Goal: Task Accomplishment & Management: Complete application form

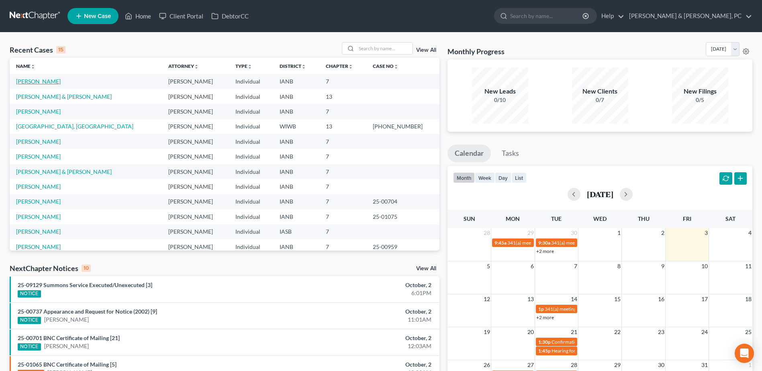
click at [33, 82] on link "[PERSON_NAME]" at bounding box center [38, 81] width 45 height 7
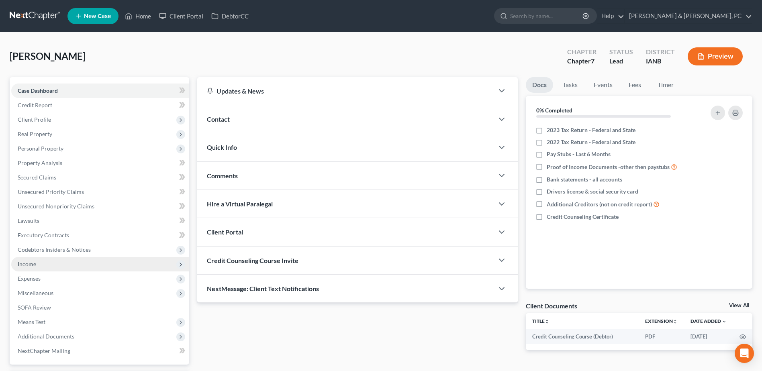
click at [52, 267] on span "Income" at bounding box center [100, 264] width 178 height 14
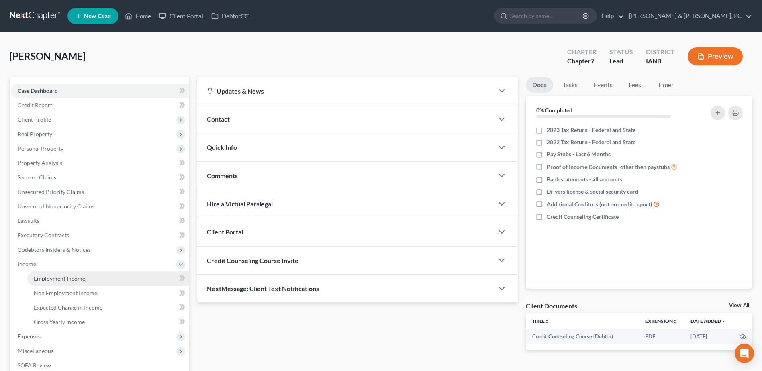
click at [48, 279] on span "Employment Income" at bounding box center [59, 278] width 51 height 7
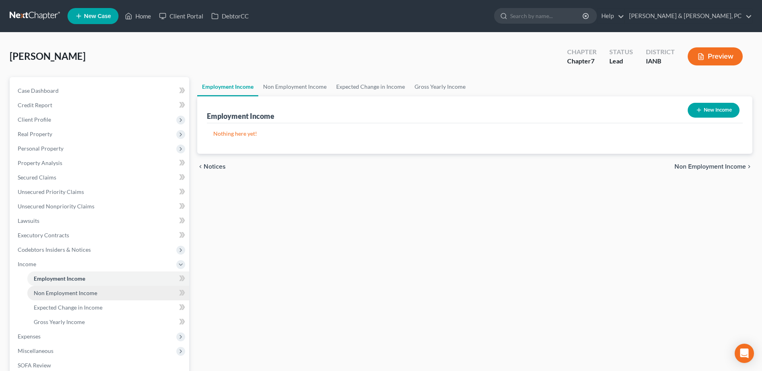
click at [50, 292] on span "Non Employment Income" at bounding box center [65, 293] width 63 height 7
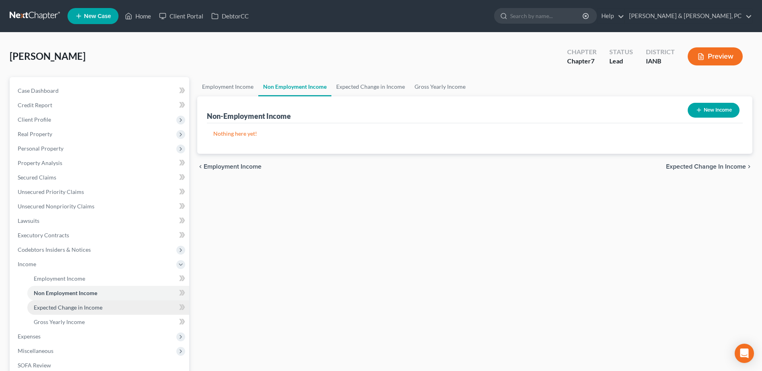
click at [48, 305] on span "Expected Change in Income" at bounding box center [68, 307] width 69 height 7
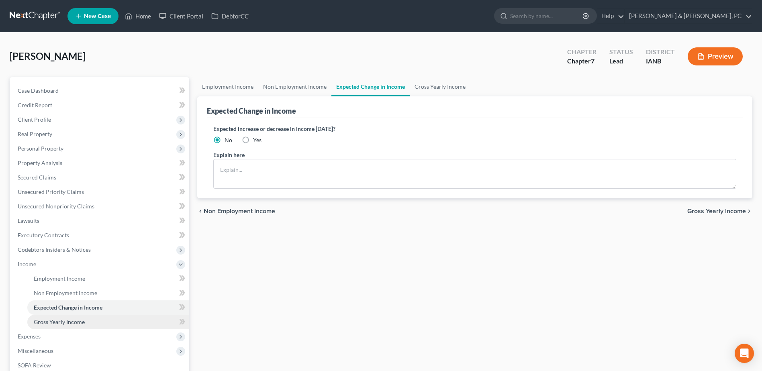
click at [45, 317] on link "Gross Yearly Income" at bounding box center [108, 322] width 162 height 14
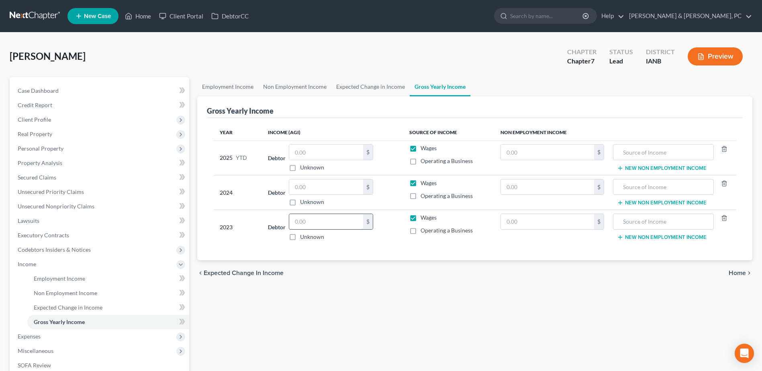
click at [301, 223] on input "text" at bounding box center [326, 221] width 74 height 15
type input "25,079"
click at [317, 190] on input "text" at bounding box center [326, 187] width 74 height 15
click at [322, 187] on input "text" at bounding box center [326, 187] width 74 height 15
type input "15,344"
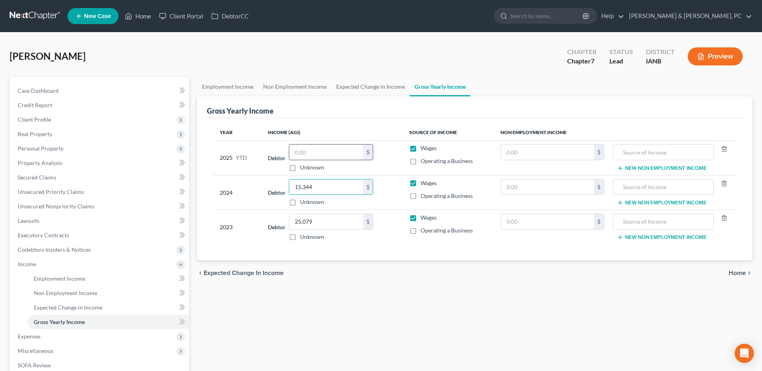
click at [305, 151] on input "text" at bounding box center [326, 152] width 74 height 15
click at [86, 335] on span "Expenses" at bounding box center [100, 336] width 178 height 14
click at [78, 315] on link "Personal" at bounding box center [108, 322] width 162 height 14
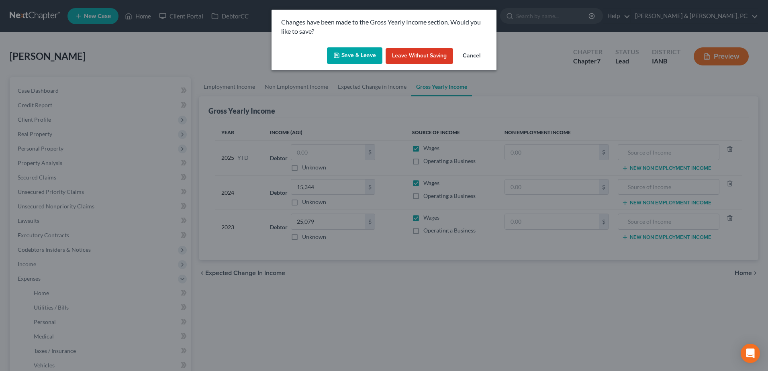
click at [358, 51] on button "Save & Leave" at bounding box center [354, 55] width 55 height 17
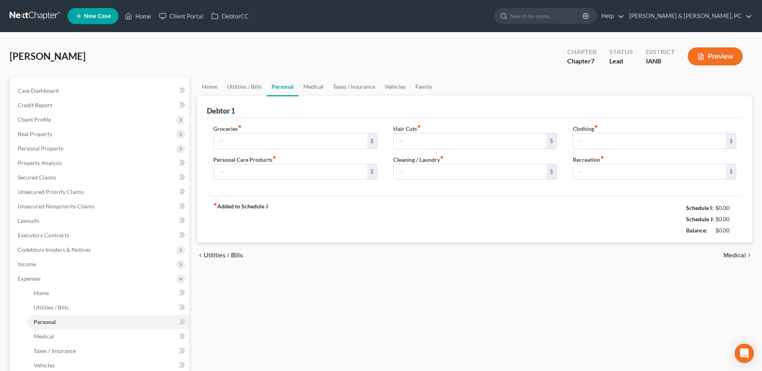
type input "0.00"
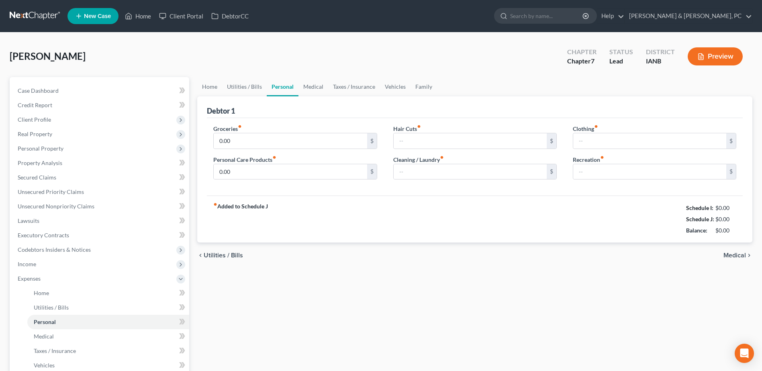
type input "0.00"
click at [46, 292] on span "Home" at bounding box center [41, 293] width 15 height 7
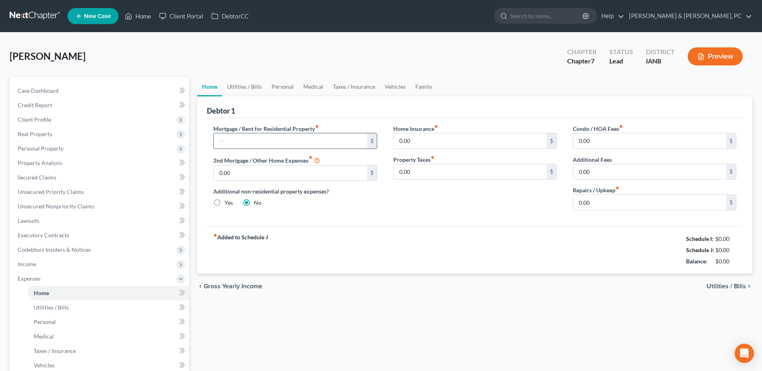
click at [261, 137] on input "text" at bounding box center [290, 140] width 153 height 15
type input "500"
click at [249, 85] on link "Utilities / Bills" at bounding box center [244, 86] width 45 height 19
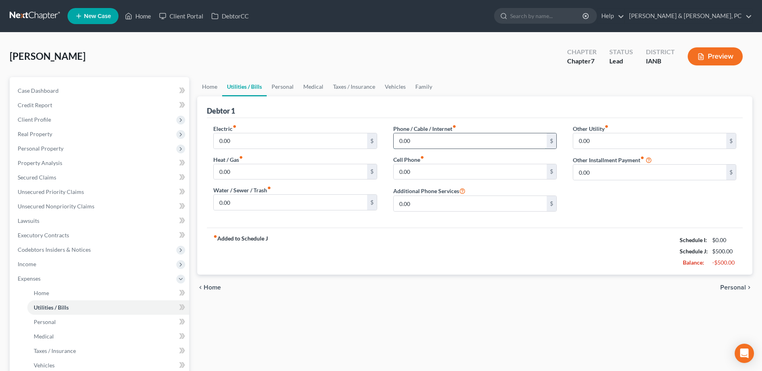
click at [420, 142] on input "0.00" at bounding box center [470, 140] width 153 height 15
type input "60"
click at [406, 172] on input "0.00" at bounding box center [470, 171] width 153 height 15
type input "60"
click at [380, 265] on div "fiber_manual_record Added to Schedule J Schedule I: $0.00 Schedule J: $620.00 B…" at bounding box center [475, 251] width 536 height 47
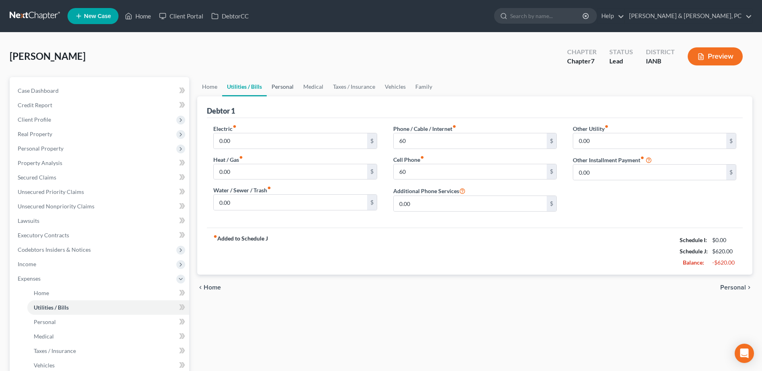
click at [289, 86] on link "Personal" at bounding box center [283, 86] width 32 height 19
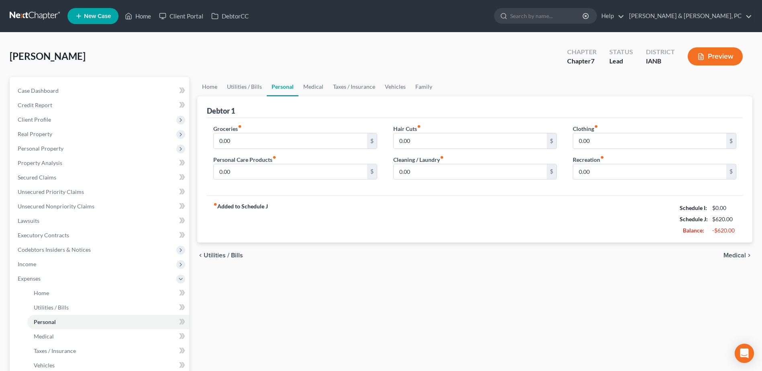
click at [268, 130] on div "Groceries fiber_manual_record 0.00 $" at bounding box center [295, 137] width 164 height 25
click at [265, 137] on input "0.00" at bounding box center [290, 140] width 153 height 15
type input "200"
type input "50"
type input "20"
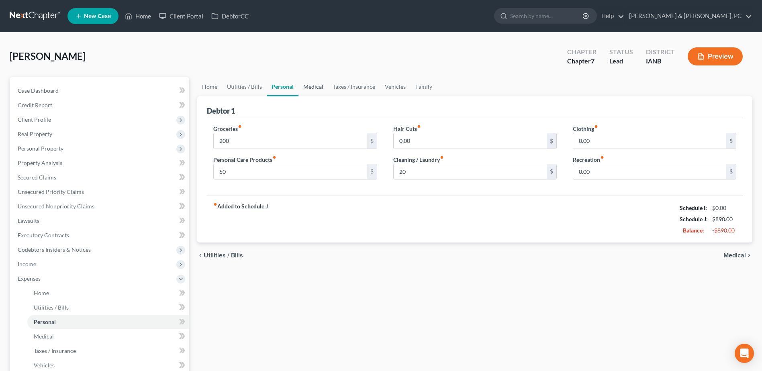
click at [304, 86] on link "Medical" at bounding box center [314, 86] width 30 height 19
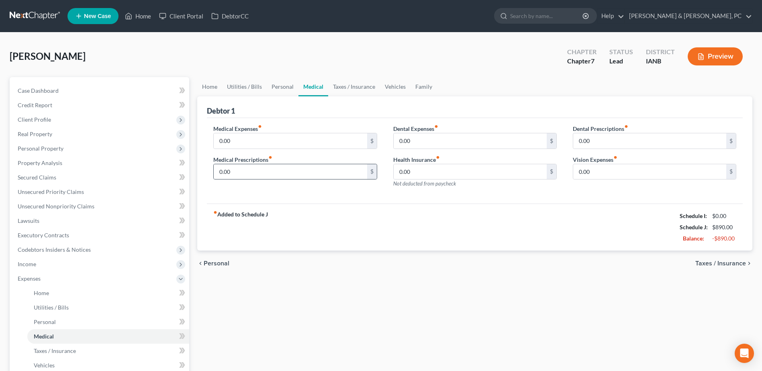
click at [263, 164] on div "0.00 $" at bounding box center [295, 172] width 164 height 16
click at [259, 173] on input "0.00" at bounding box center [290, 171] width 153 height 15
type input "60"
click at [383, 86] on link "Vehicles" at bounding box center [395, 86] width 31 height 19
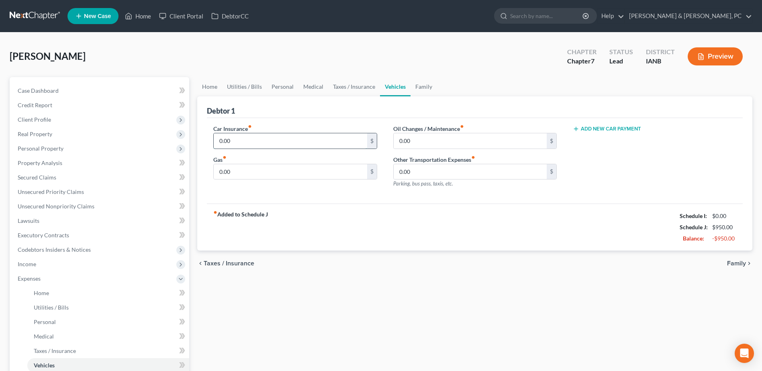
click at [318, 137] on input "0.00" at bounding box center [290, 140] width 153 height 15
type input "95.56"
type input "150"
type input "70"
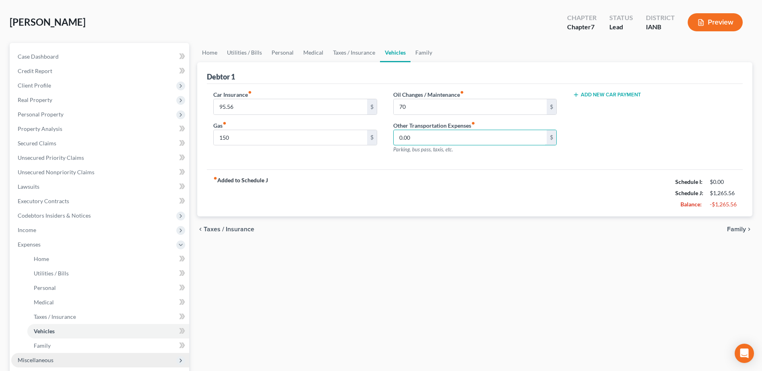
scroll to position [121, 0]
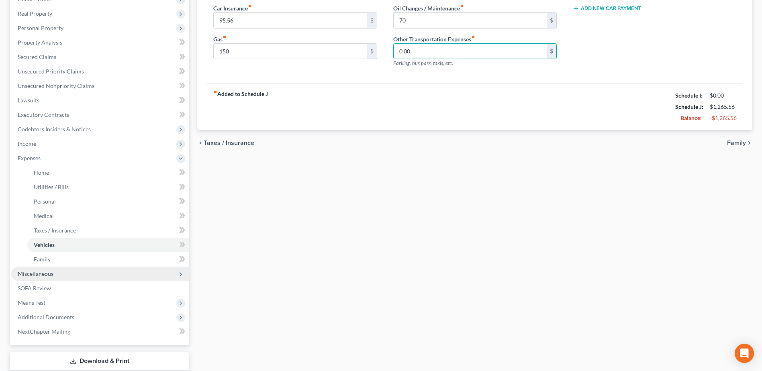
click at [85, 270] on span "Miscellaneous" at bounding box center [100, 274] width 178 height 14
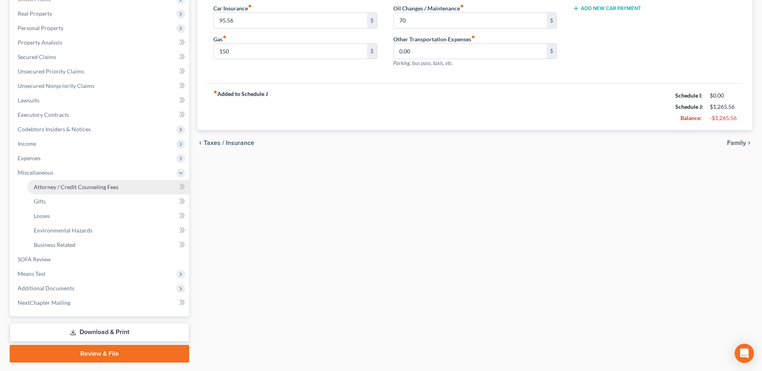
click at [70, 185] on span "Attorney / Credit Counseling Fees" at bounding box center [76, 187] width 85 height 7
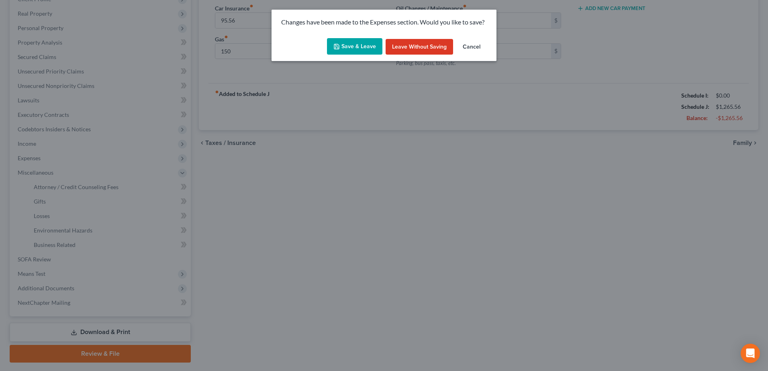
click at [347, 44] on button "Save & Leave" at bounding box center [354, 46] width 55 height 17
type input "150.00"
type input "70.00"
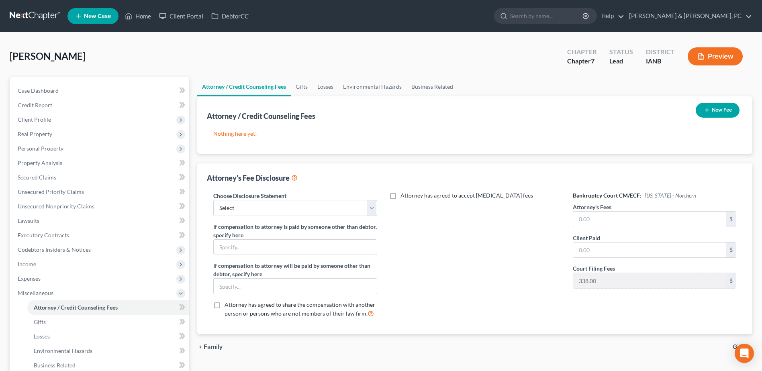
click at [722, 99] on div "Attorney / Credit Counseling Fees New Fee" at bounding box center [475, 109] width 536 height 27
click at [718, 104] on button "New Fee" at bounding box center [718, 110] width 44 height 15
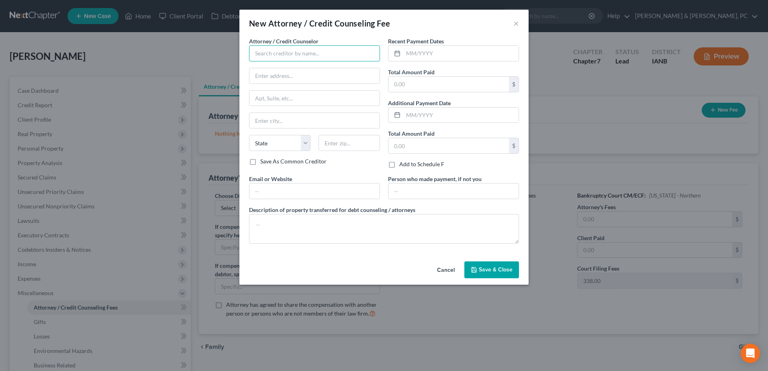
click at [274, 55] on input "text" at bounding box center [314, 53] width 131 height 16
click at [275, 67] on div "[PERSON_NAME] & [PERSON_NAME] PC" at bounding box center [308, 67] width 104 height 8
type input "[PERSON_NAME] & [PERSON_NAME] PC"
type input "[STREET_ADDRESS]"
type input "Suite 100"
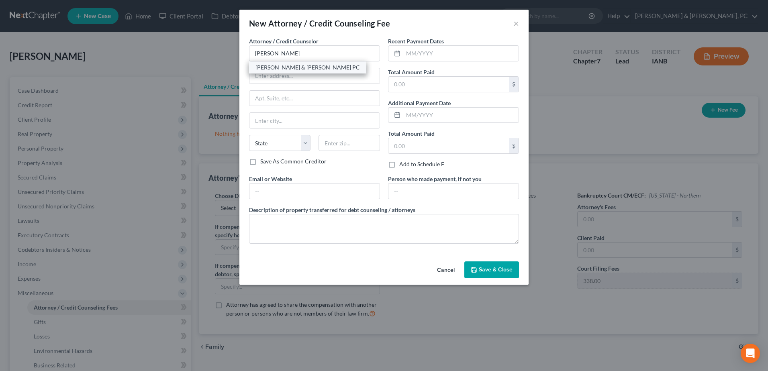
type input "Dubuque"
select select "16"
type input "52001"
click at [404, 90] on input "text" at bounding box center [449, 84] width 121 height 15
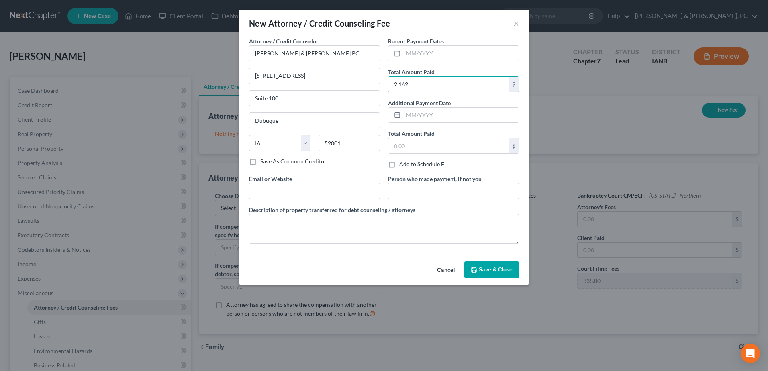
type input "2,162"
click at [504, 273] on span "Save & Close" at bounding box center [496, 269] width 34 height 7
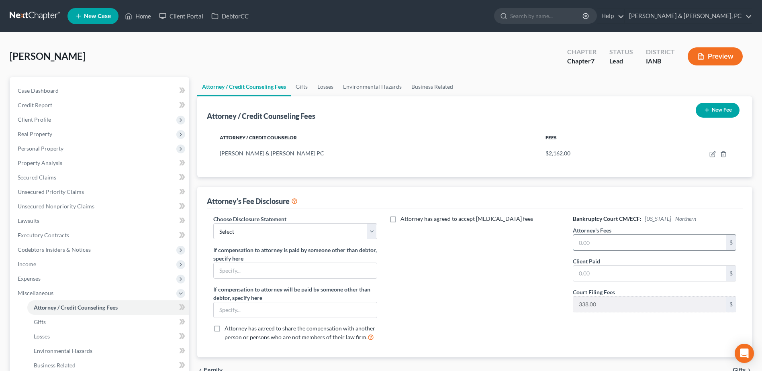
click at [587, 243] on input "text" at bounding box center [649, 242] width 153 height 15
type input "2,162"
click at [581, 269] on input "text" at bounding box center [649, 273] width 153 height 15
type input "2,162"
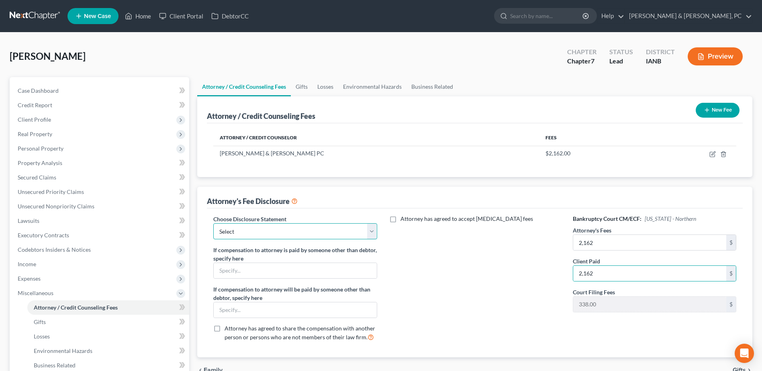
drag, startPoint x: 293, startPoint y: 231, endPoint x: 290, endPoint y: 234, distance: 4.5
click at [293, 231] on select "Select Compensation Statement" at bounding box center [295, 231] width 164 height 16
select select "0"
click at [213, 223] on select "Select Compensation Statement" at bounding box center [295, 231] width 164 height 16
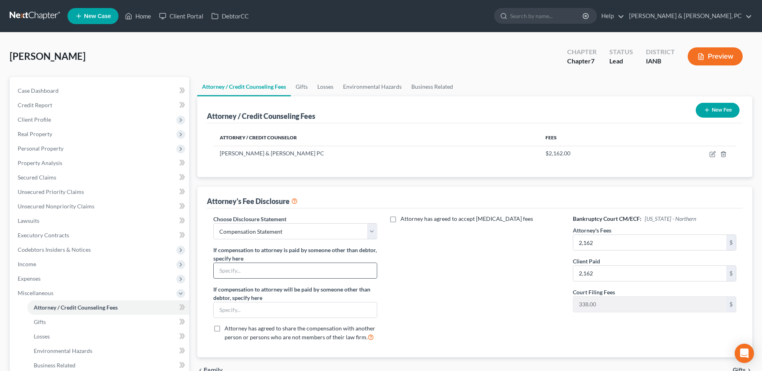
click at [272, 268] on input "text" at bounding box center [295, 270] width 163 height 15
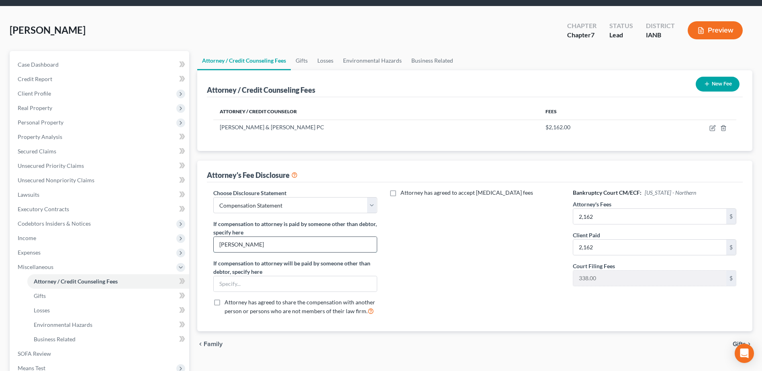
scroll to position [40, 0]
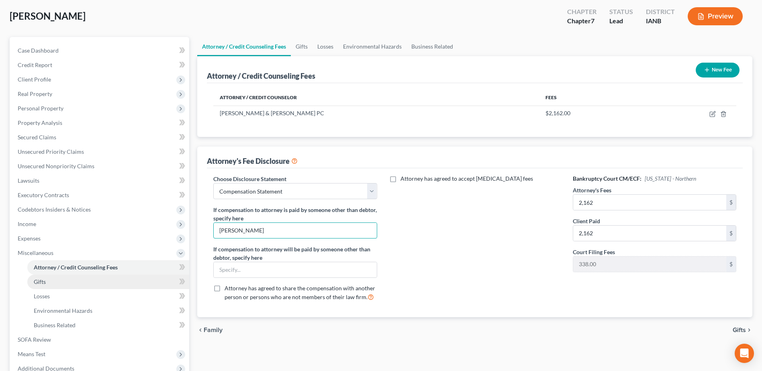
type input "[PERSON_NAME]"
click at [35, 280] on span "Gifts" at bounding box center [40, 281] width 12 height 7
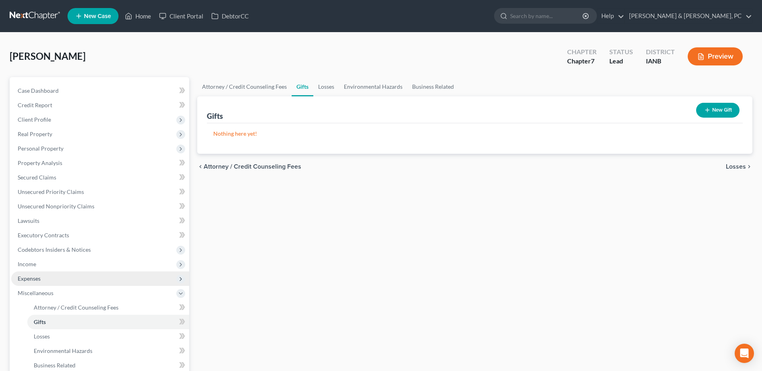
scroll to position [80, 0]
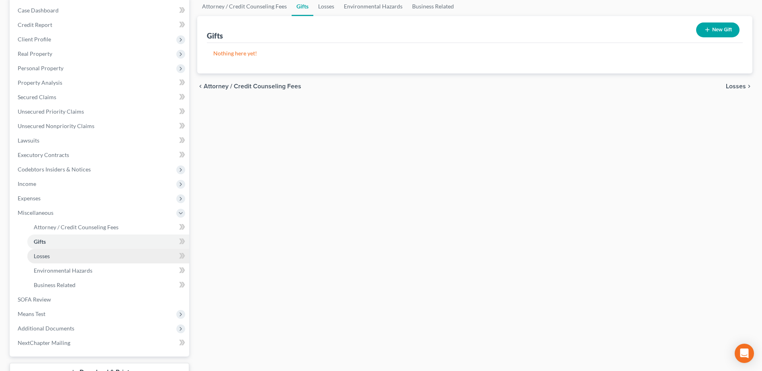
click at [62, 252] on link "Losses" at bounding box center [108, 256] width 162 height 14
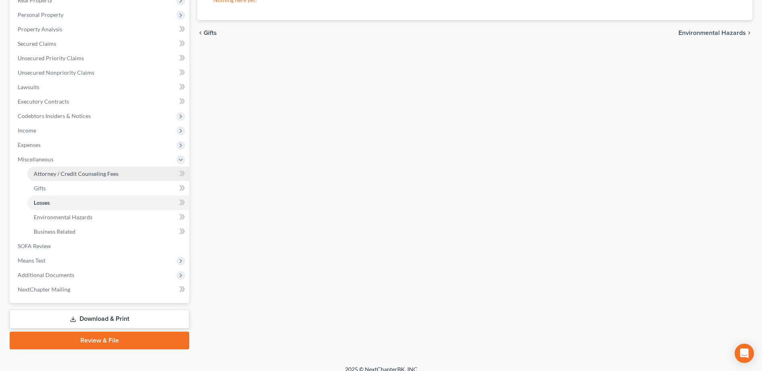
scroll to position [143, 0]
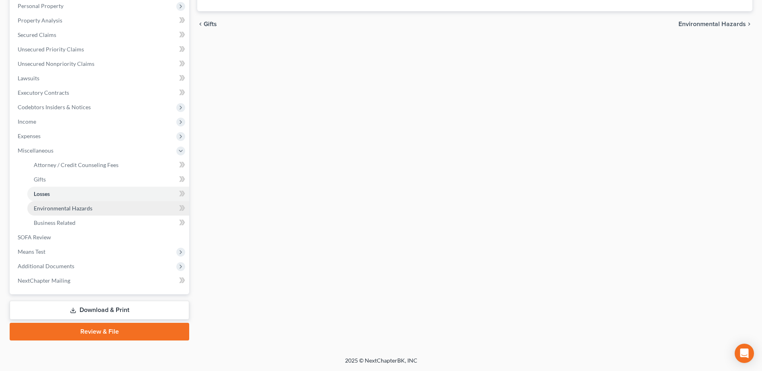
click at [63, 209] on span "Environmental Hazards" at bounding box center [63, 208] width 59 height 7
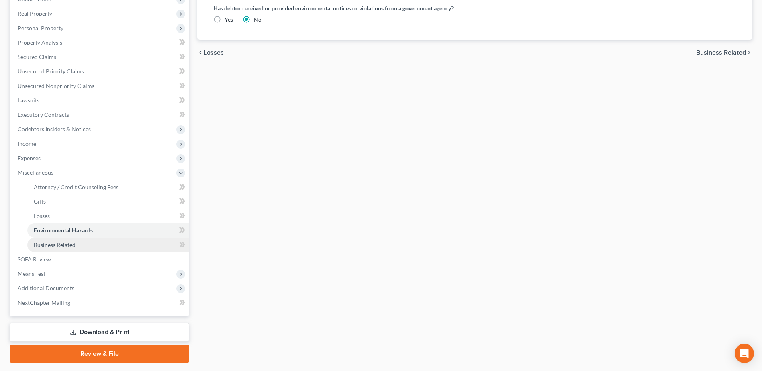
click at [60, 244] on span "Business Related" at bounding box center [55, 244] width 42 height 7
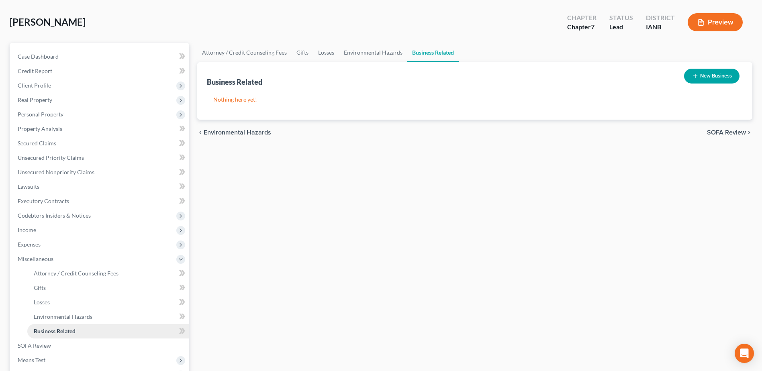
scroll to position [143, 0]
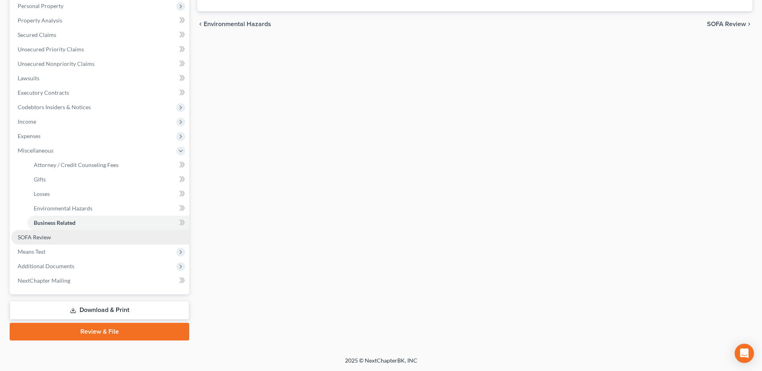
click at [62, 239] on link "SOFA Review" at bounding box center [100, 237] width 178 height 14
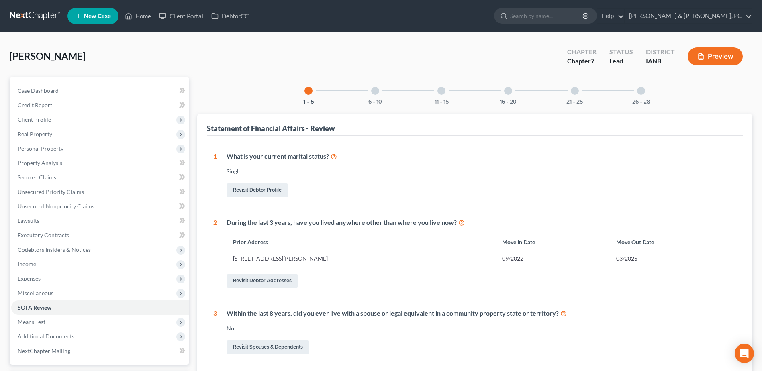
click at [375, 93] on div at bounding box center [375, 91] width 8 height 8
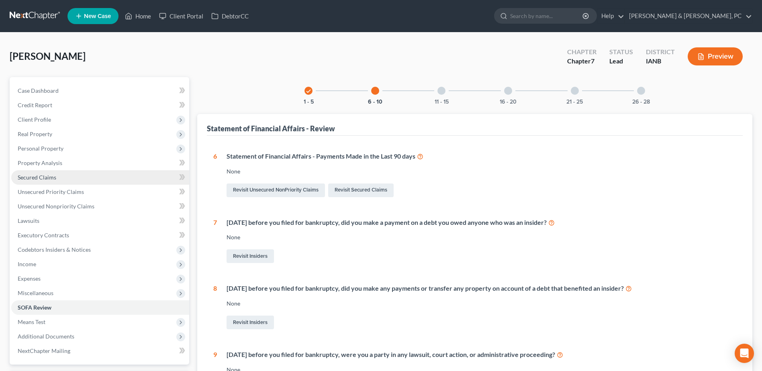
click at [60, 179] on link "Secured Claims" at bounding box center [100, 177] width 178 height 14
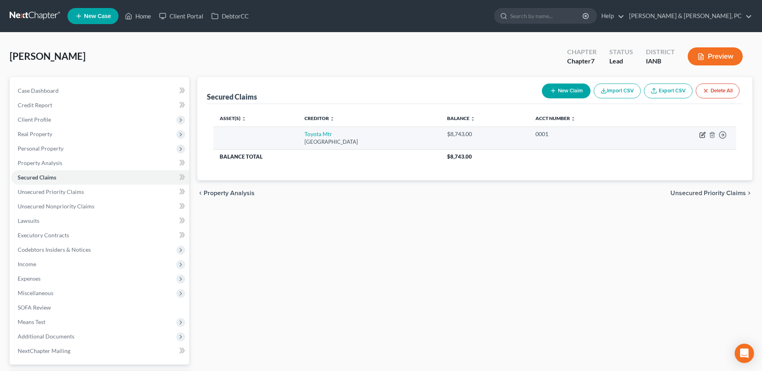
click at [702, 134] on icon "button" at bounding box center [703, 135] width 6 height 6
select select "10"
select select "0"
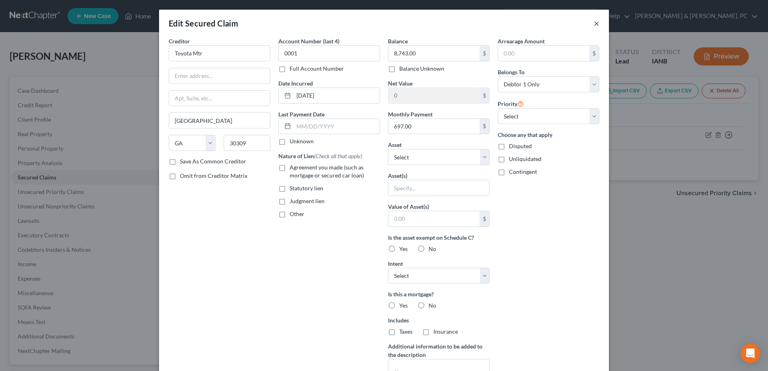
click at [596, 25] on button "×" at bounding box center [597, 23] width 6 height 10
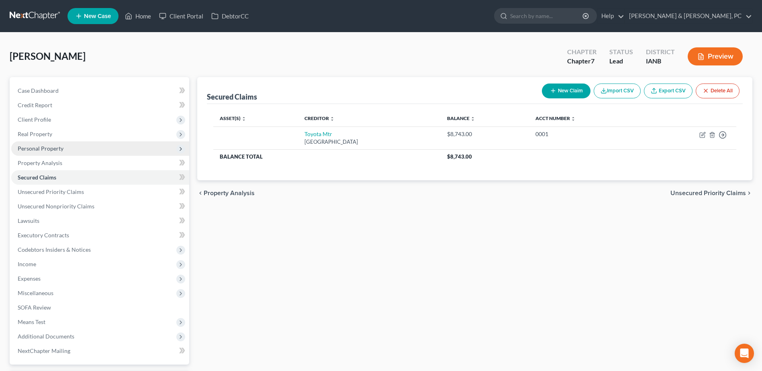
click at [47, 151] on span "Personal Property" at bounding box center [41, 148] width 46 height 7
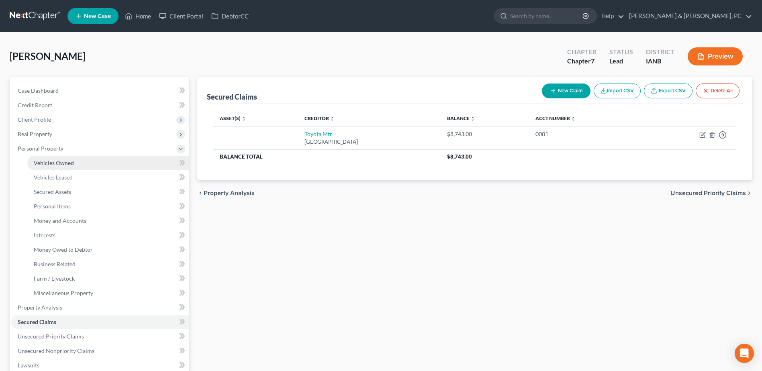
click at [50, 165] on span "Vehicles Owned" at bounding box center [54, 163] width 40 height 7
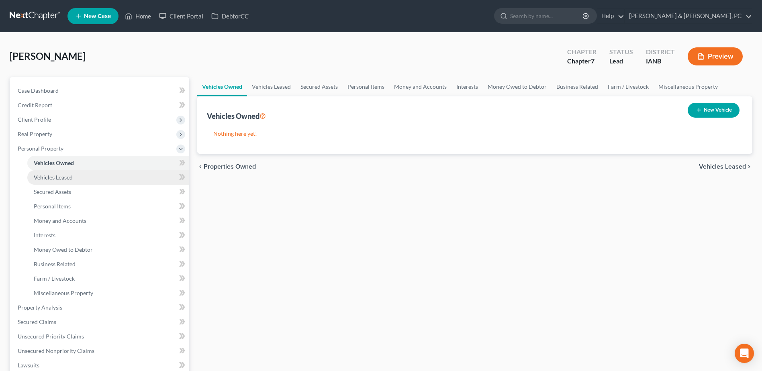
click at [86, 177] on link "Vehicles Leased" at bounding box center [108, 177] width 162 height 14
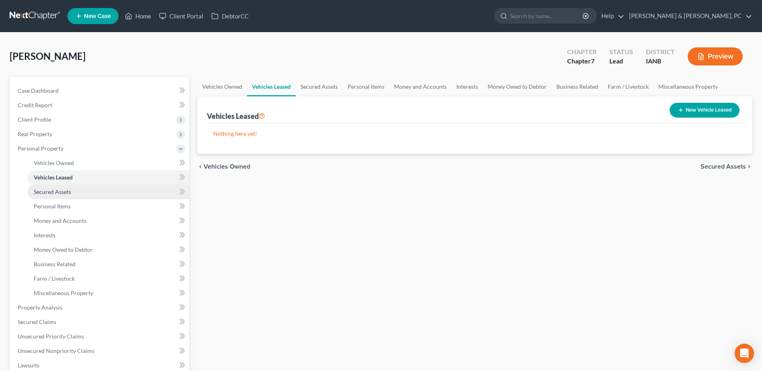
click at [80, 193] on link "Secured Assets" at bounding box center [108, 192] width 162 height 14
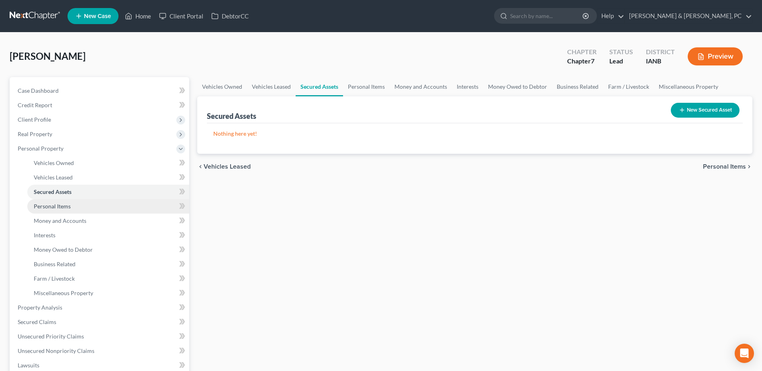
click at [74, 209] on link "Personal Items" at bounding box center [108, 206] width 162 height 14
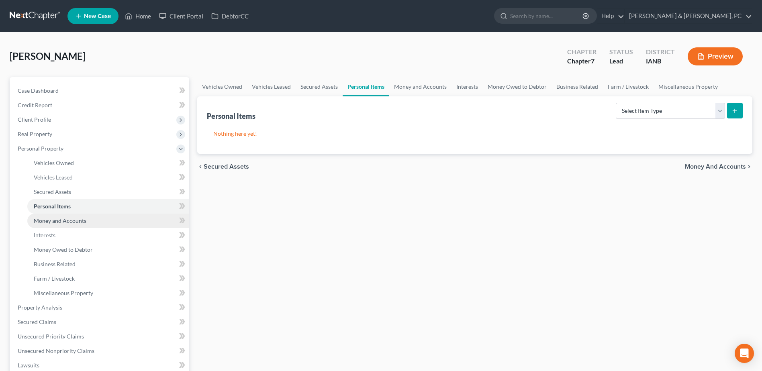
click at [72, 214] on link "Money and Accounts" at bounding box center [108, 221] width 162 height 14
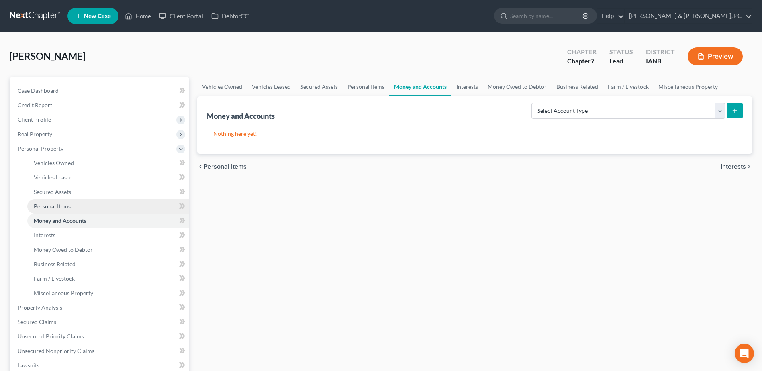
click at [70, 206] on link "Personal Items" at bounding box center [108, 206] width 162 height 14
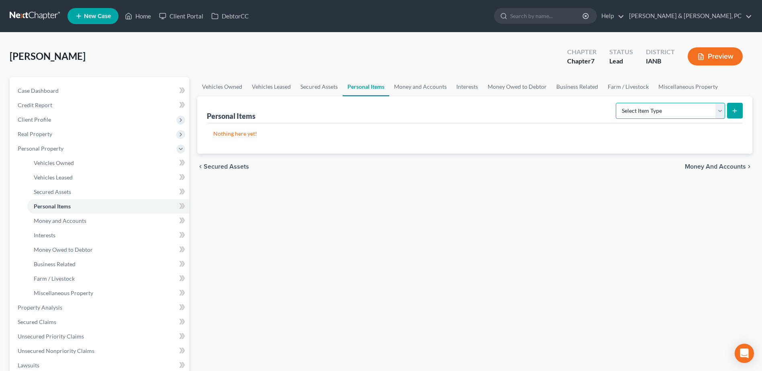
click at [643, 115] on select "Select Item Type Clothing (A/B: 11) Collectibles Of Value (A/B: 8) Electronics …" at bounding box center [670, 111] width 109 height 16
select select "household_goods"
click at [617, 103] on select "Select Item Type Clothing (A/B: 11) Collectibles Of Value (A/B: 8) Electronics …" at bounding box center [670, 111] width 109 height 16
click at [738, 108] on icon "submit" at bounding box center [735, 111] width 6 height 6
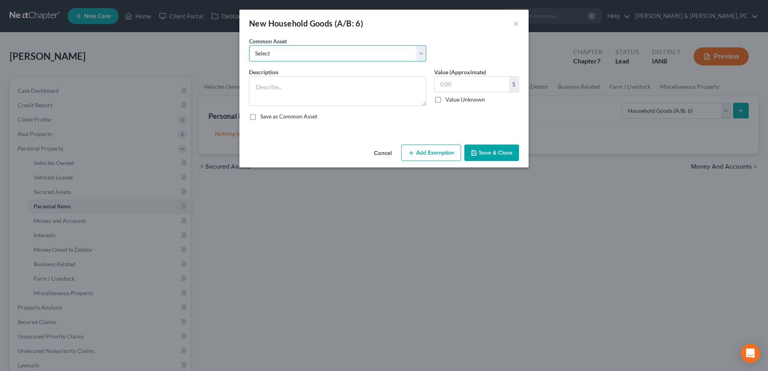
click at [368, 55] on select "Select Common household items owned by debtor(s)" at bounding box center [337, 53] width 177 height 16
select select "0"
click at [249, 45] on select "Select Common household items owned by debtor(s)" at bounding box center [337, 53] width 177 height 16
type textarea "Common household items owned by debtor(s)"
click at [456, 89] on input "text" at bounding box center [472, 84] width 74 height 15
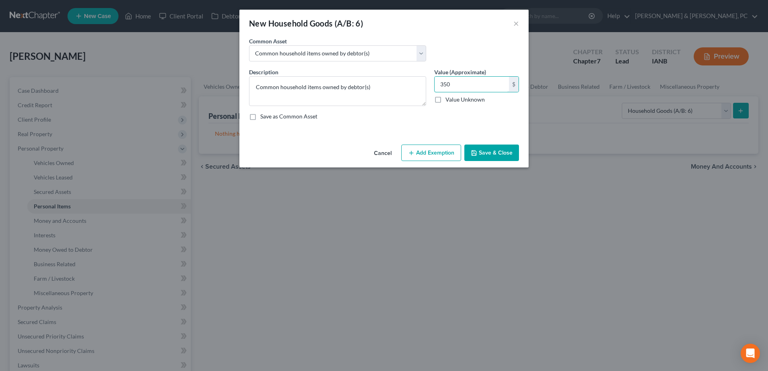
type input "350"
click at [448, 149] on button "Add Exemption" at bounding box center [431, 153] width 60 height 17
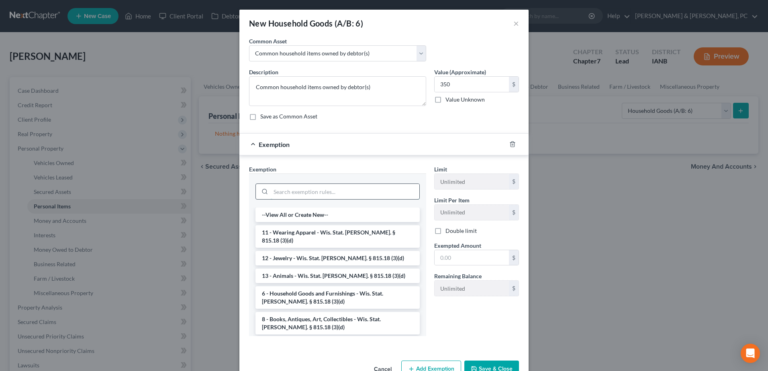
click at [356, 186] on input "search" at bounding box center [345, 191] width 149 height 15
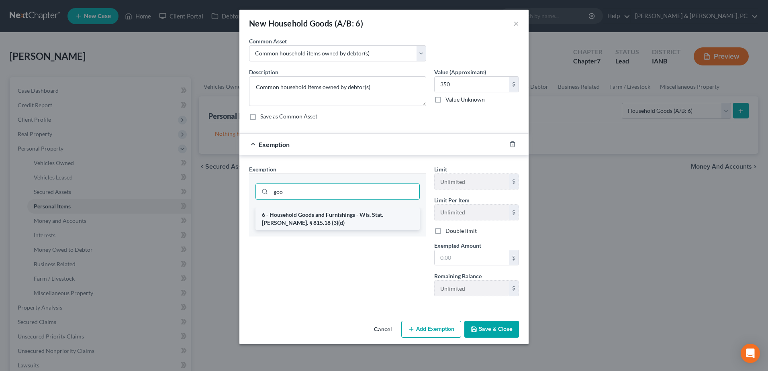
type input "goo"
click at [359, 215] on li "6 - Household Goods and Furnishings - Wis. Stat. [PERSON_NAME]. § 815.18 (3)(d)" at bounding box center [338, 219] width 164 height 23
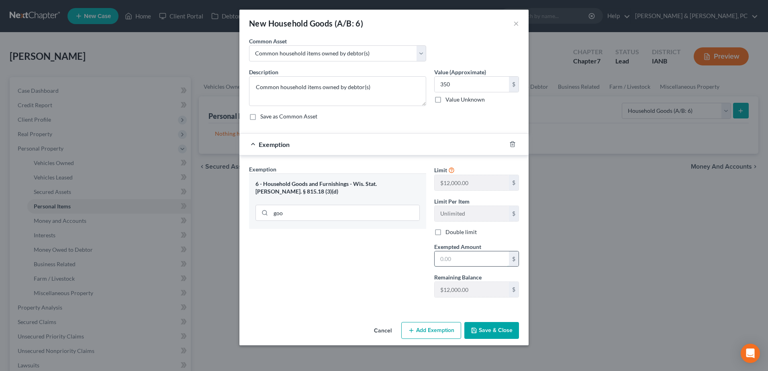
click at [470, 259] on input "text" at bounding box center [472, 259] width 74 height 15
type input "350"
click at [391, 297] on div "Exemption Set must be selected for CA. Exemption * 6 - Household Goods and Furn…" at bounding box center [337, 234] width 185 height 139
click at [479, 330] on button "Save & Close" at bounding box center [492, 330] width 55 height 17
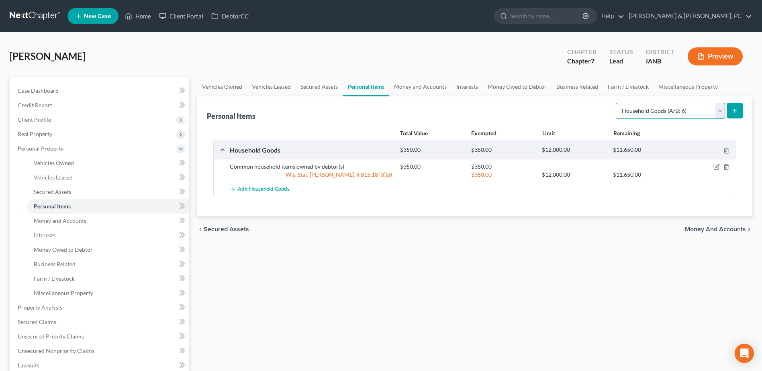
click at [654, 111] on select "Select Item Type Clothing (A/B: 11) Collectibles Of Value (A/B: 8) Electronics …" at bounding box center [670, 111] width 109 height 16
select select "electronics"
click at [617, 103] on select "Select Item Type Clothing (A/B: 11) Collectibles Of Value (A/B: 8) Electronics …" at bounding box center [670, 111] width 109 height 16
click at [732, 120] on div "Select Item Type Clothing (A/B: 11) Collectibles Of Value (A/B: 8) Electronics …" at bounding box center [678, 110] width 130 height 21
click at [736, 113] on icon "submit" at bounding box center [735, 111] width 6 height 6
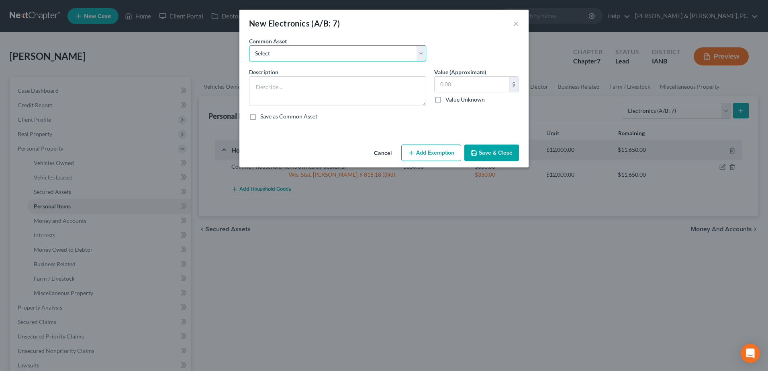
drag, startPoint x: 300, startPoint y: 49, endPoint x: 300, endPoint y: 54, distance: 5.6
click at [300, 49] on select "Select Common household electronics owned by debtor(s)" at bounding box center [337, 53] width 177 height 16
select select "0"
click at [249, 45] on select "Select Common household electronics owned by debtor(s)" at bounding box center [337, 53] width 177 height 16
type textarea "Common household electronics owned by debtor(s)"
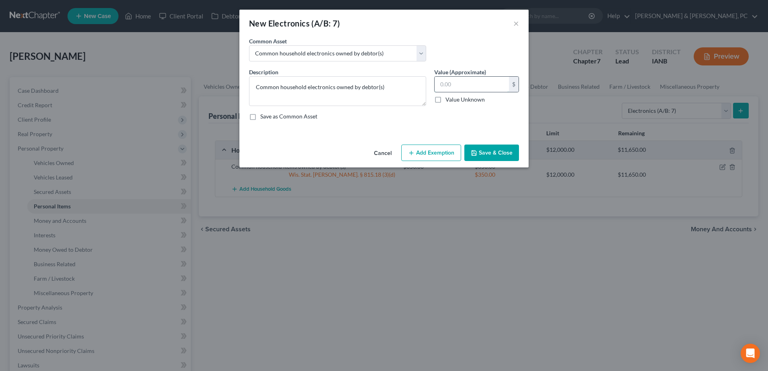
click at [464, 88] on input "text" at bounding box center [472, 84] width 74 height 15
type input "150"
click at [429, 149] on button "Add Exemption" at bounding box center [431, 153] width 60 height 17
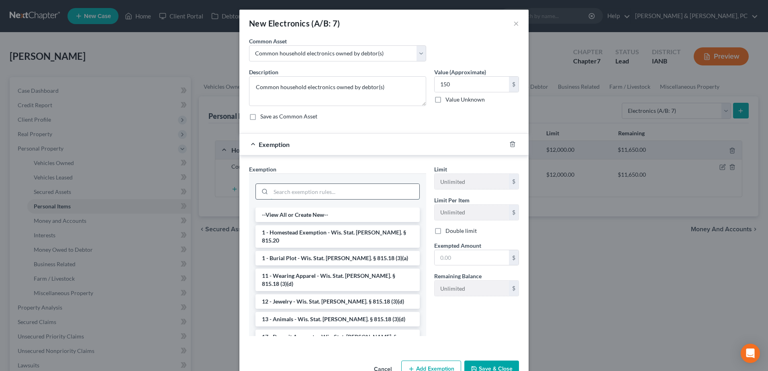
click at [350, 196] on input "search" at bounding box center [345, 191] width 149 height 15
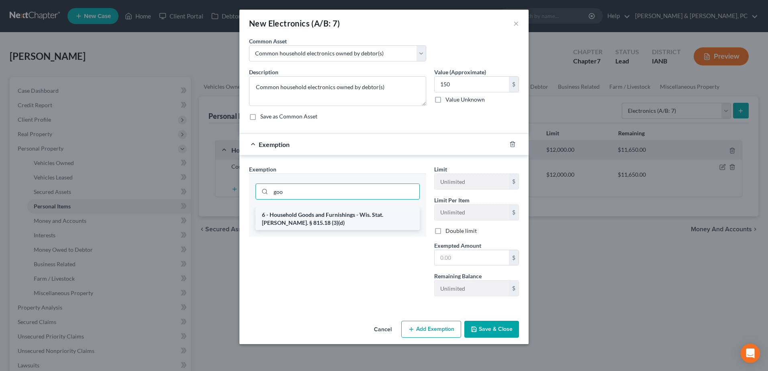
type input "goo"
click at [346, 211] on li "6 - Household Goods and Furnishings - Wis. Stat. [PERSON_NAME]. § 815.18 (3)(d)" at bounding box center [338, 219] width 164 height 23
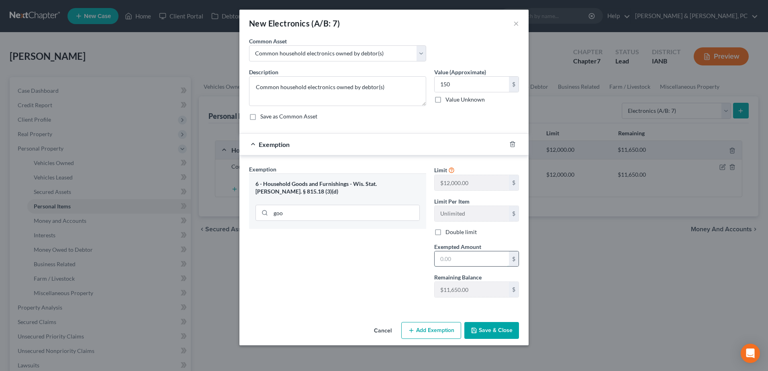
click at [448, 262] on input "text" at bounding box center [472, 259] width 74 height 15
type input "150"
drag, startPoint x: 396, startPoint y: 248, endPoint x: 411, endPoint y: 270, distance: 26.9
click at [396, 248] on div "Exemption Set must be selected for CA. Exemption * 6 - Household Goods and Furn…" at bounding box center [337, 234] width 185 height 139
click at [494, 327] on button "Save & Close" at bounding box center [492, 330] width 55 height 17
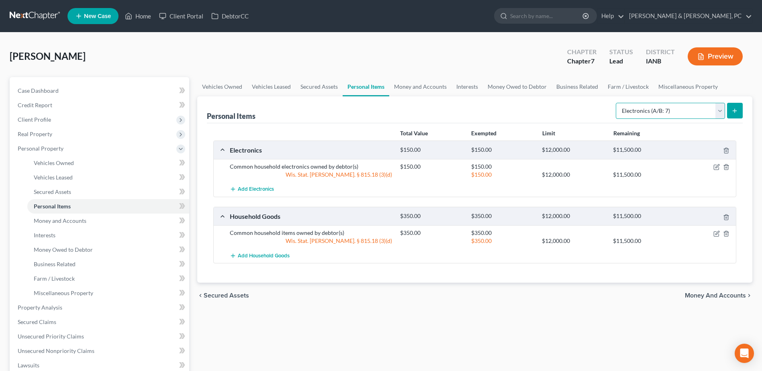
click at [649, 115] on select "Select Item Type Clothing (A/B: 11) Collectibles Of Value (A/B: 8) Electronics …" at bounding box center [670, 111] width 109 height 16
select select "sports_and_hobby_equipment"
click at [617, 103] on select "Select Item Type Clothing (A/B: 11) Collectibles Of Value (A/B: 8) Electronics …" at bounding box center [670, 111] width 109 height 16
click at [737, 114] on icon "submit" at bounding box center [735, 111] width 6 height 6
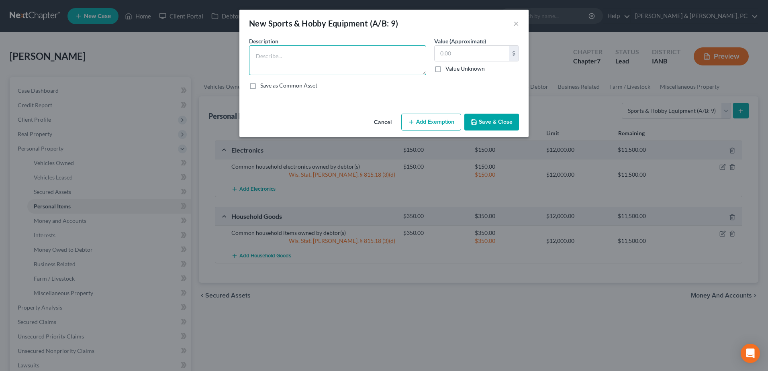
click at [323, 67] on textarea at bounding box center [337, 60] width 177 height 30
type textarea "?"
click at [468, 47] on input "text" at bounding box center [472, 53] width 74 height 15
type input "100"
click at [449, 126] on button "Add Exemption" at bounding box center [431, 122] width 60 height 17
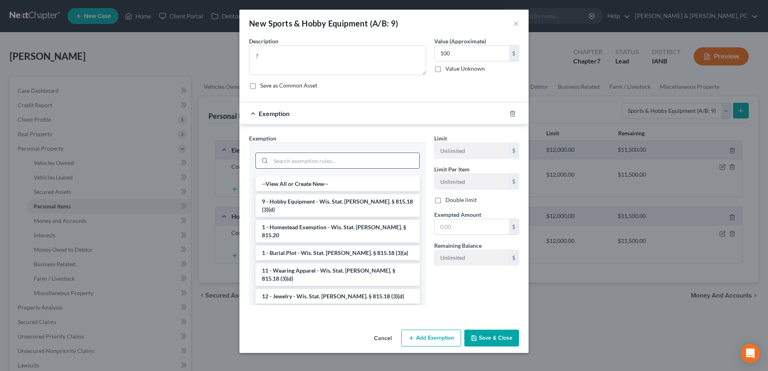
click at [342, 163] on input "search" at bounding box center [345, 160] width 149 height 15
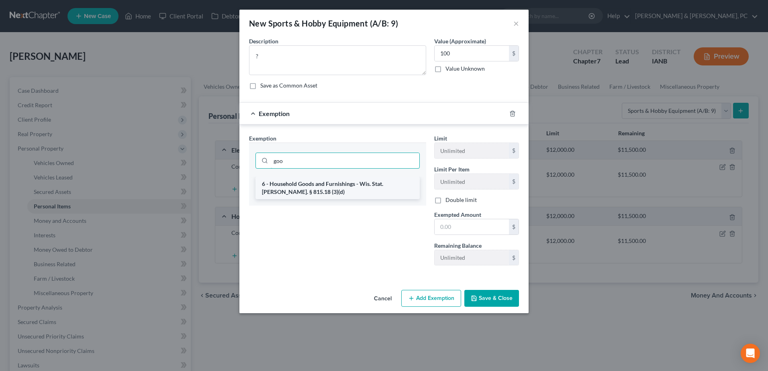
type input "goo"
click at [353, 198] on li "6 - Household Goods and Furnishings - Wis. Stat. [PERSON_NAME]. § 815.18 (3)(d)" at bounding box center [338, 188] width 164 height 23
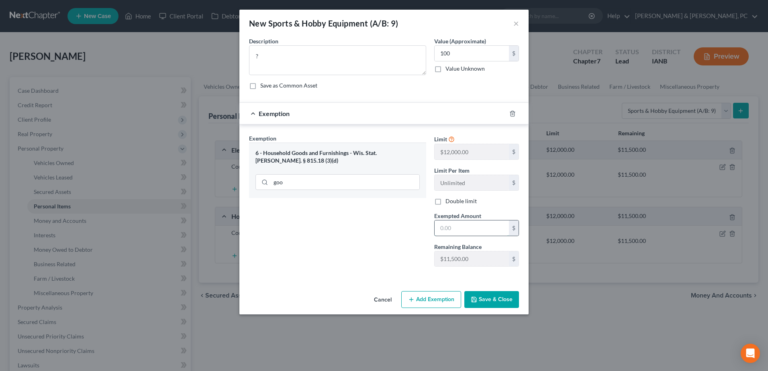
click at [475, 223] on input "text" at bounding box center [472, 228] width 74 height 15
type input "100"
click at [429, 231] on div "Exemption Set must be selected for CA. Exemption * 6 - Household Goods and Furn…" at bounding box center [337, 203] width 185 height 139
click at [508, 294] on button "Save & Close" at bounding box center [492, 299] width 55 height 17
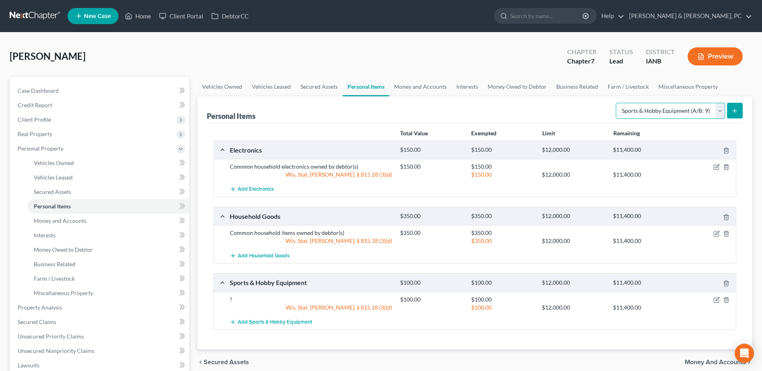
click at [644, 106] on select "Select Item Type Clothing (A/B: 11) Collectibles Of Value (A/B: 8) Electronics …" at bounding box center [670, 111] width 109 height 16
select select "clothing"
click at [617, 103] on select "Select Item Type Clothing (A/B: 11) Collectibles Of Value (A/B: 8) Electronics …" at bounding box center [670, 111] width 109 height 16
click at [741, 103] on button "submit" at bounding box center [735, 111] width 16 height 16
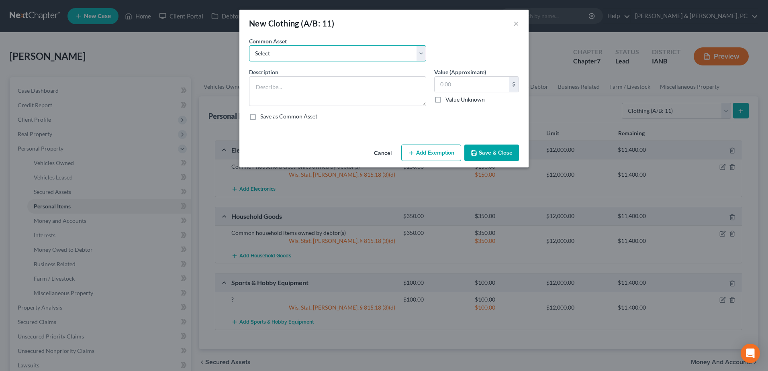
drag, startPoint x: 342, startPoint y: 52, endPoint x: 340, endPoint y: 62, distance: 10.7
click at [342, 52] on select "Select Clothing owned by debtor(s)" at bounding box center [337, 53] width 177 height 16
select select "0"
click at [249, 45] on select "Select Clothing owned by debtor(s)" at bounding box center [337, 53] width 177 height 16
type textarea "Clothing owned by debtor(s)"
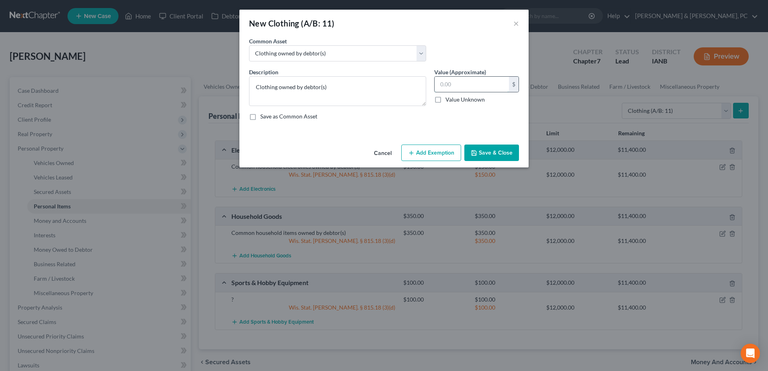
click at [455, 77] on input "text" at bounding box center [472, 84] width 74 height 15
type input "100"
click at [436, 152] on button "Add Exemption" at bounding box center [431, 153] width 60 height 17
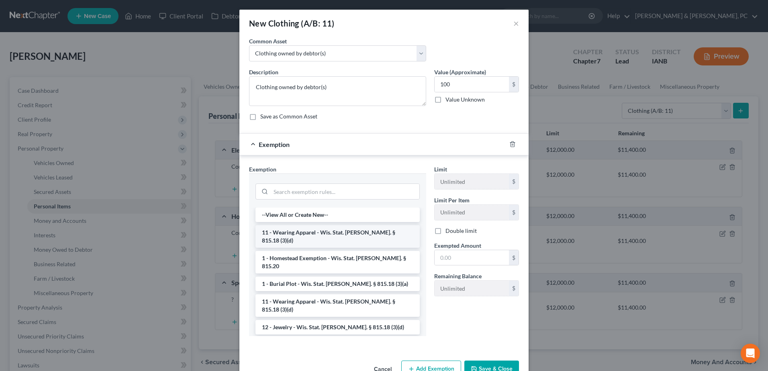
click at [353, 234] on li "11 - Wearing Apparel - Wis. Stat. [PERSON_NAME]. § 815.18 (3)(d)" at bounding box center [338, 236] width 164 height 23
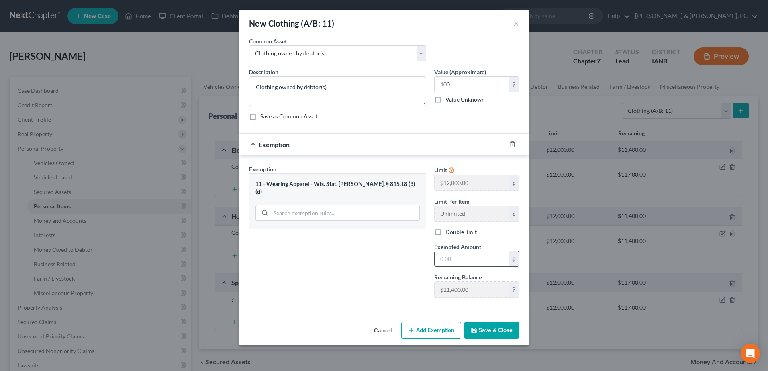
click at [472, 261] on input "text" at bounding box center [472, 259] width 74 height 15
type input "100"
click at [469, 325] on button "Save & Close" at bounding box center [492, 330] width 55 height 17
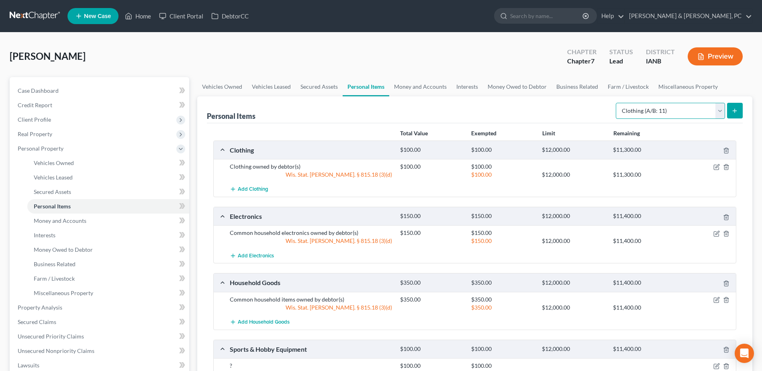
drag, startPoint x: 655, startPoint y: 107, endPoint x: 656, endPoint y: 114, distance: 6.5
click at [655, 107] on select "Select Item Type Clothing (A/B: 11) Collectibles Of Value (A/B: 8) Electronics …" at bounding box center [670, 111] width 109 height 16
select select "other"
click at [617, 103] on select "Select Item Type Clothing (A/B: 11) Collectibles Of Value (A/B: 8) Electronics …" at bounding box center [670, 111] width 109 height 16
click at [731, 111] on button "submit" at bounding box center [735, 111] width 16 height 16
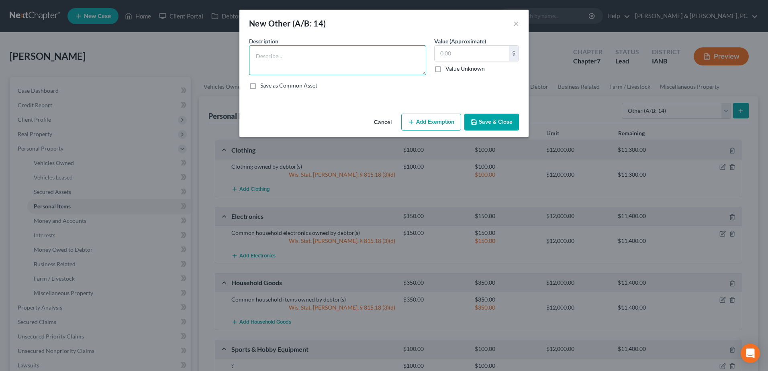
click at [350, 63] on textarea at bounding box center [337, 60] width 177 height 30
type textarea "?"
click at [454, 61] on div "$ Value Unknown" at bounding box center [476, 58] width 85 height 27
click at [457, 57] on input "text" at bounding box center [472, 53] width 74 height 15
type input "50"
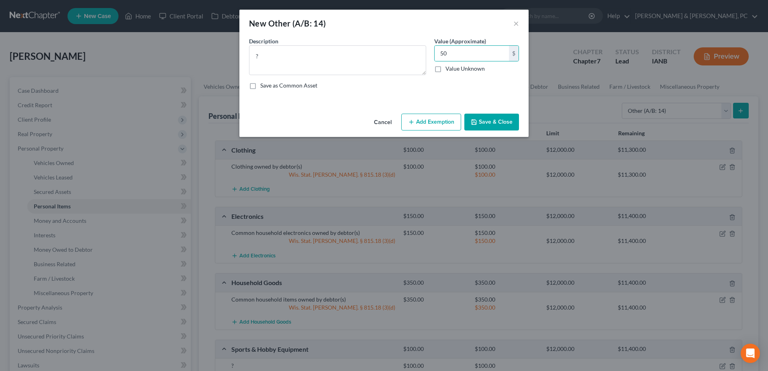
click at [492, 122] on button "Save & Close" at bounding box center [492, 122] width 55 height 17
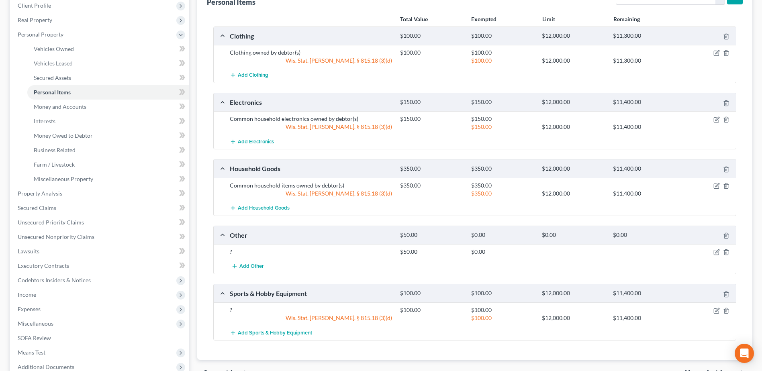
scroll to position [121, 0]
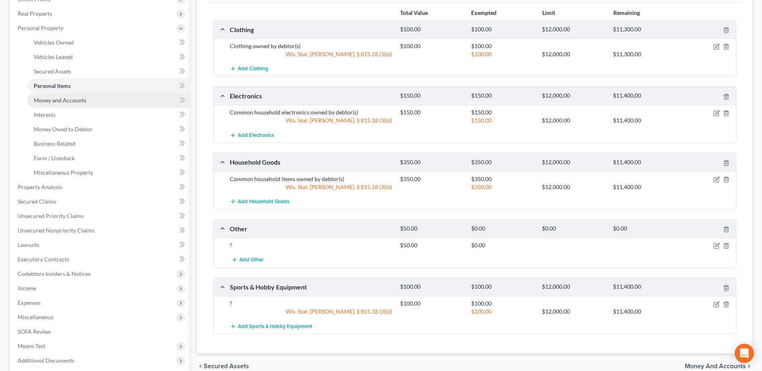
click at [59, 102] on span "Money and Accounts" at bounding box center [60, 100] width 53 height 7
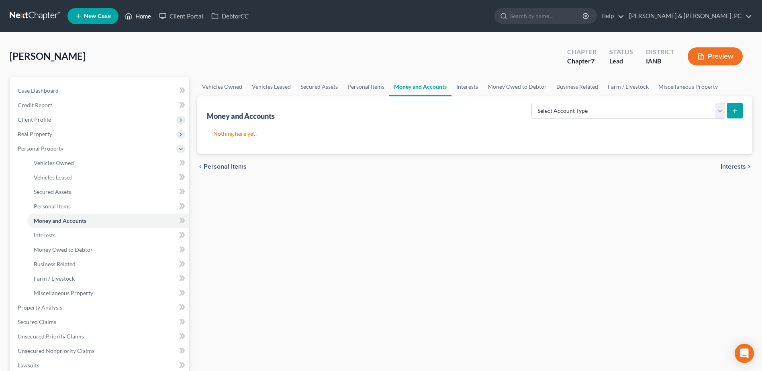
click at [146, 19] on link "Home" at bounding box center [138, 16] width 34 height 14
